Goal: Task Accomplishment & Management: Manage account settings

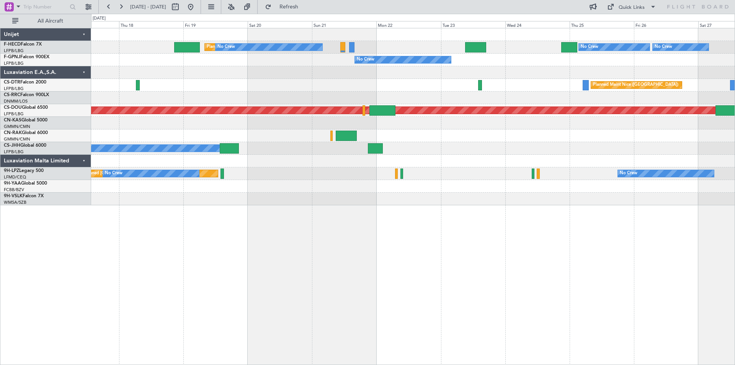
click at [205, 82] on div "Planned Maint Nice ([GEOGRAPHIC_DATA]) Planned Maint Sofia" at bounding box center [413, 85] width 644 height 13
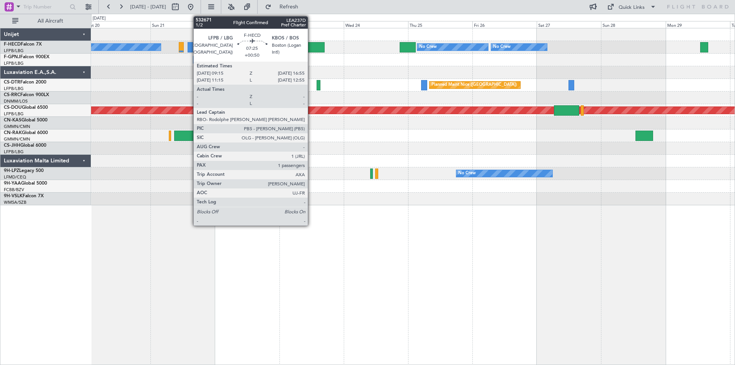
click at [311, 49] on div at bounding box center [314, 47] width 21 height 10
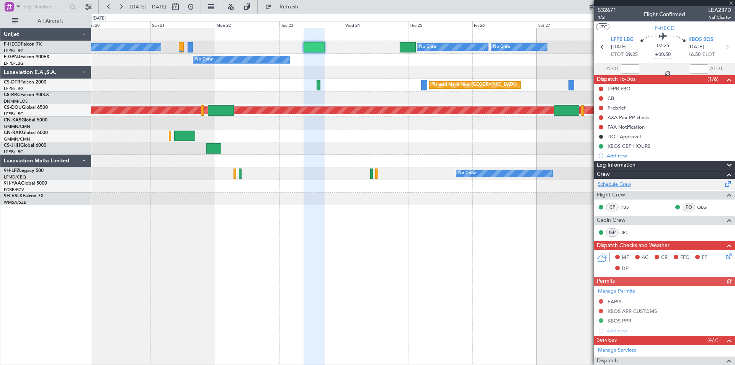
click at [621, 184] on link "Schedule Crew" at bounding box center [614, 185] width 33 height 8
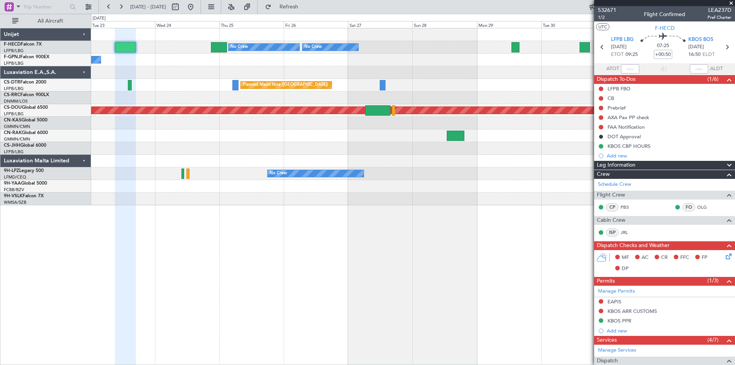
click at [353, 71] on div "No Crew No Crew No Crew No Crew No Crew [GEOGRAPHIC_DATA] ([GEOGRAPHIC_DATA]) P…" at bounding box center [413, 116] width 644 height 177
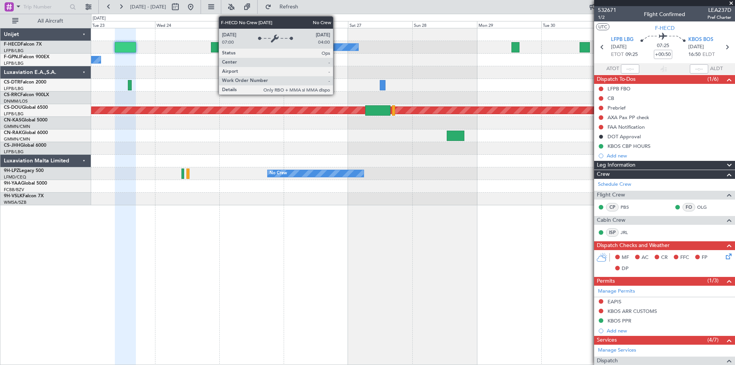
click at [337, 47] on div "No Crew" at bounding box center [330, 47] width 56 height 7
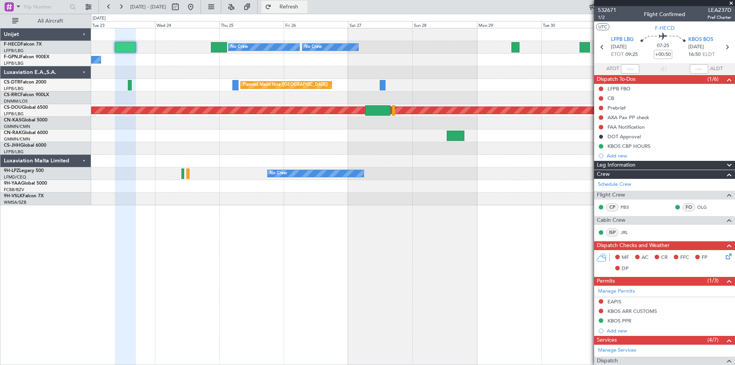
click at [305, 8] on span "Refresh" at bounding box center [289, 6] width 32 height 5
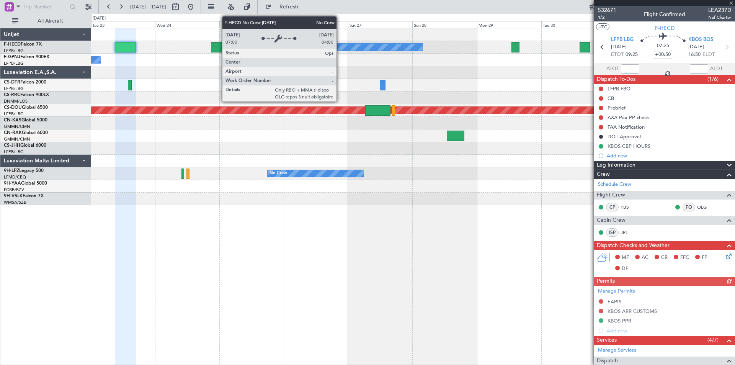
click at [340, 47] on div "No Crew" at bounding box center [362, 47] width 120 height 7
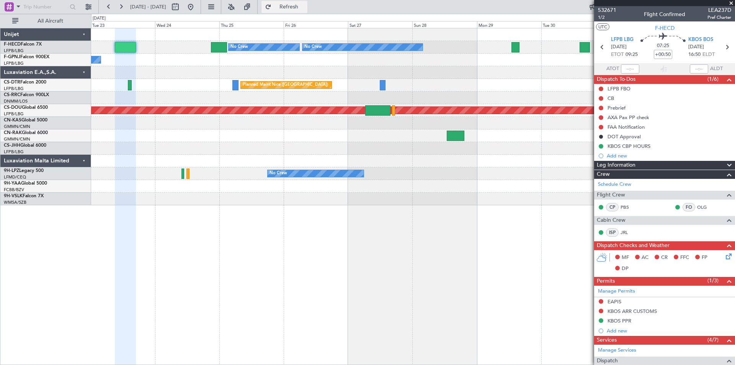
click at [305, 5] on span "Refresh" at bounding box center [289, 6] width 32 height 5
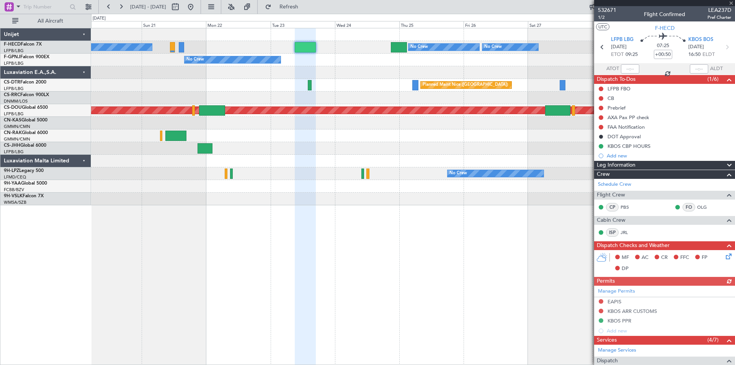
click at [371, 65] on div "No Crew No Crew No Crew Planned Maint [GEOGRAPHIC_DATA] ([GEOGRAPHIC_DATA]) No …" at bounding box center [413, 116] width 644 height 177
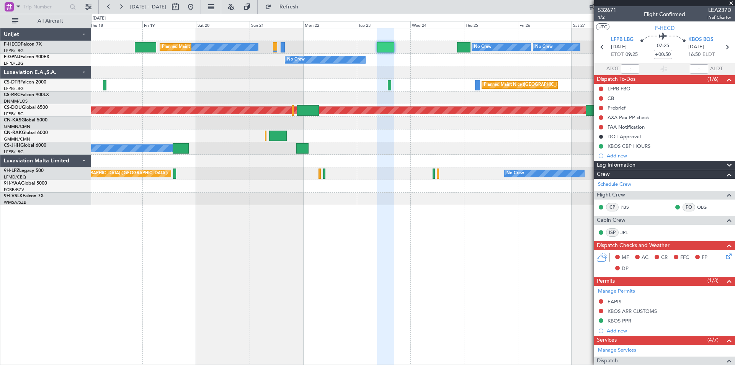
click at [445, 101] on div "No Crew No Crew No Crew Planned Maint [GEOGRAPHIC_DATA] ([GEOGRAPHIC_DATA]) No …" at bounding box center [413, 116] width 644 height 177
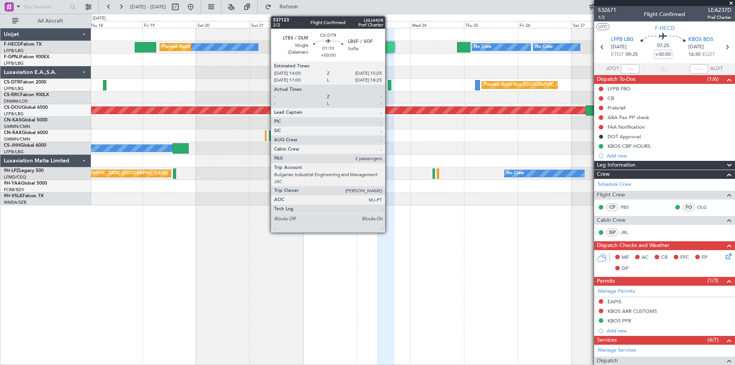
click at [389, 87] on div at bounding box center [389, 85] width 3 height 10
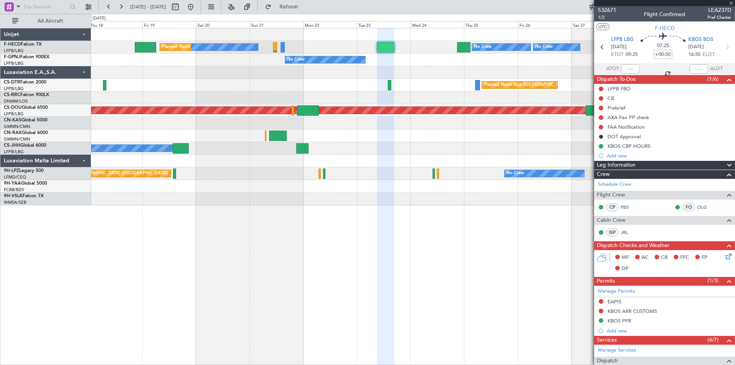
type input "2"
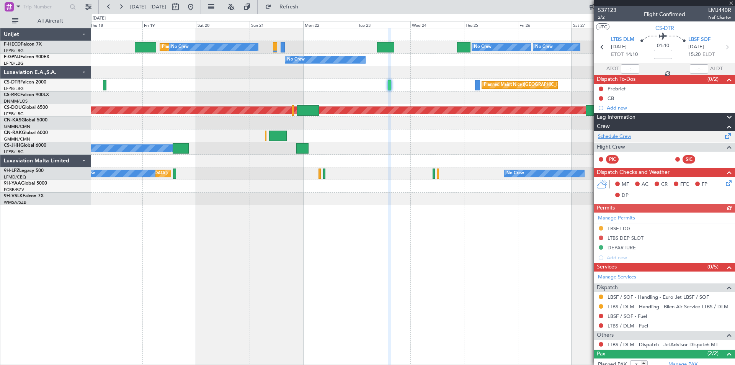
click at [611, 136] on link "Schedule Crew" at bounding box center [614, 137] width 33 height 8
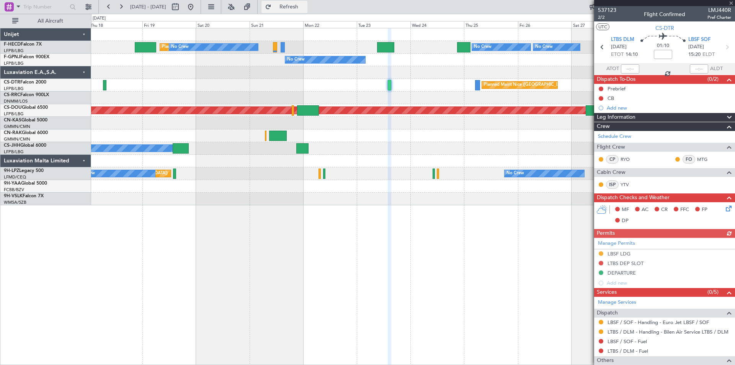
click at [305, 5] on span "Refresh" at bounding box center [289, 6] width 32 height 5
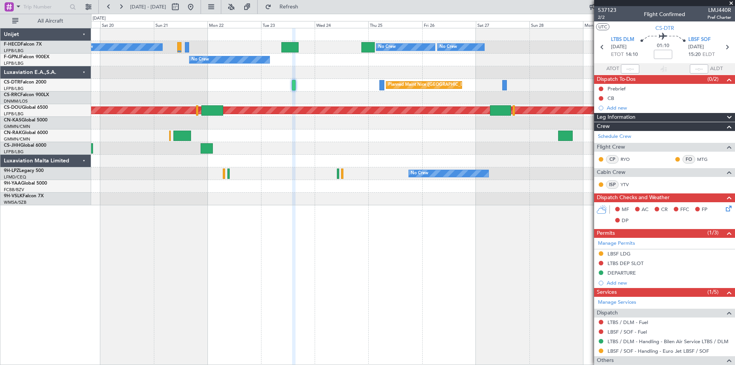
click at [378, 157] on div "No Crew No Crew Planned Maint [GEOGRAPHIC_DATA] ([GEOGRAPHIC_DATA]) No Crew No …" at bounding box center [413, 116] width 644 height 177
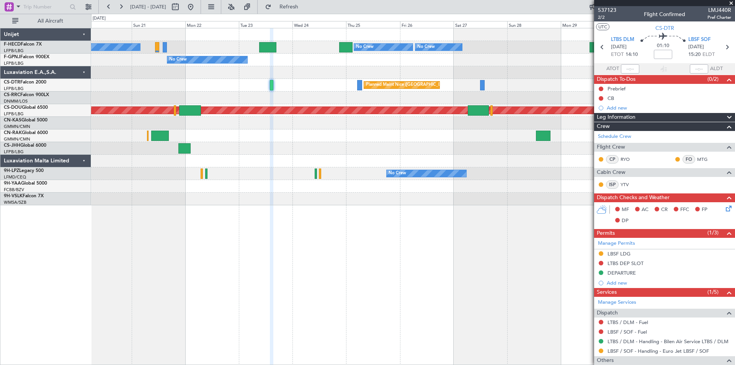
click at [507, 67] on div "No Crew No Crew No Crew Planned Maint [GEOGRAPHIC_DATA] ([GEOGRAPHIC_DATA]) No …" at bounding box center [413, 116] width 644 height 177
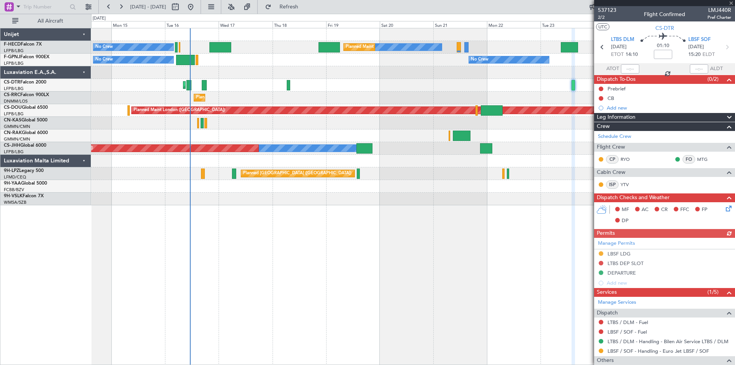
click at [492, 95] on div "No Crew No Crew No Crew Planned Maint [GEOGRAPHIC_DATA] ([GEOGRAPHIC_DATA]) No …" at bounding box center [413, 116] width 644 height 177
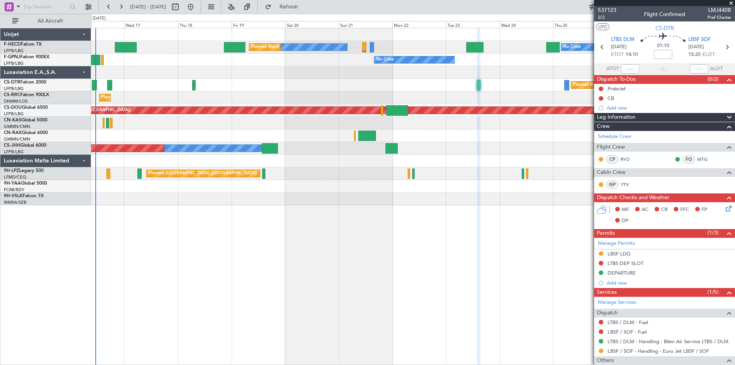
click at [348, 87] on div "No Crew No Crew No Crew Planned Maint [GEOGRAPHIC_DATA] ([GEOGRAPHIC_DATA]) No …" at bounding box center [413, 116] width 644 height 177
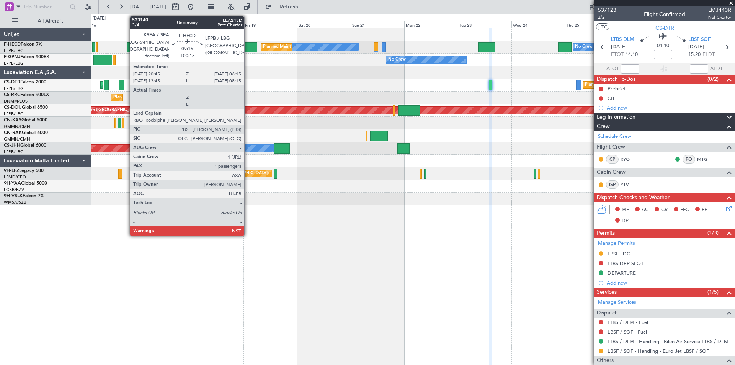
click at [247, 49] on div at bounding box center [246, 47] width 21 height 10
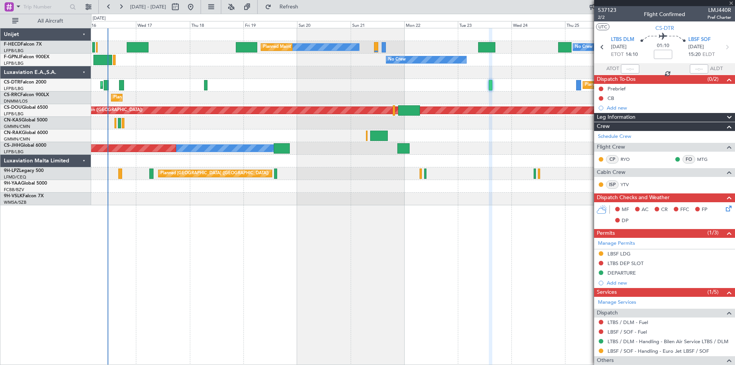
type input "+00:15"
type input "1"
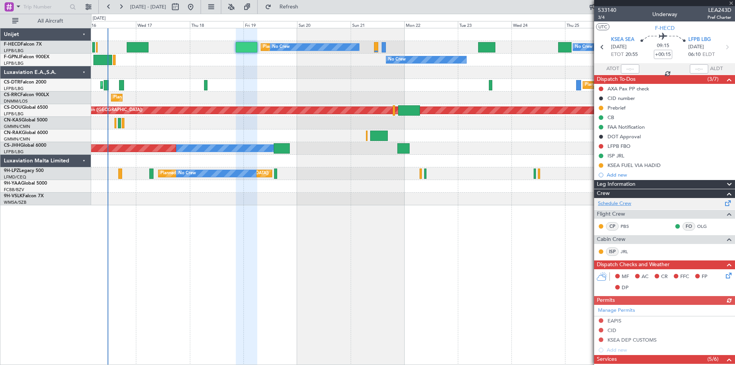
click at [629, 203] on link "Schedule Crew" at bounding box center [614, 204] width 33 height 8
